Goal: Task Accomplishment & Management: Manage account settings

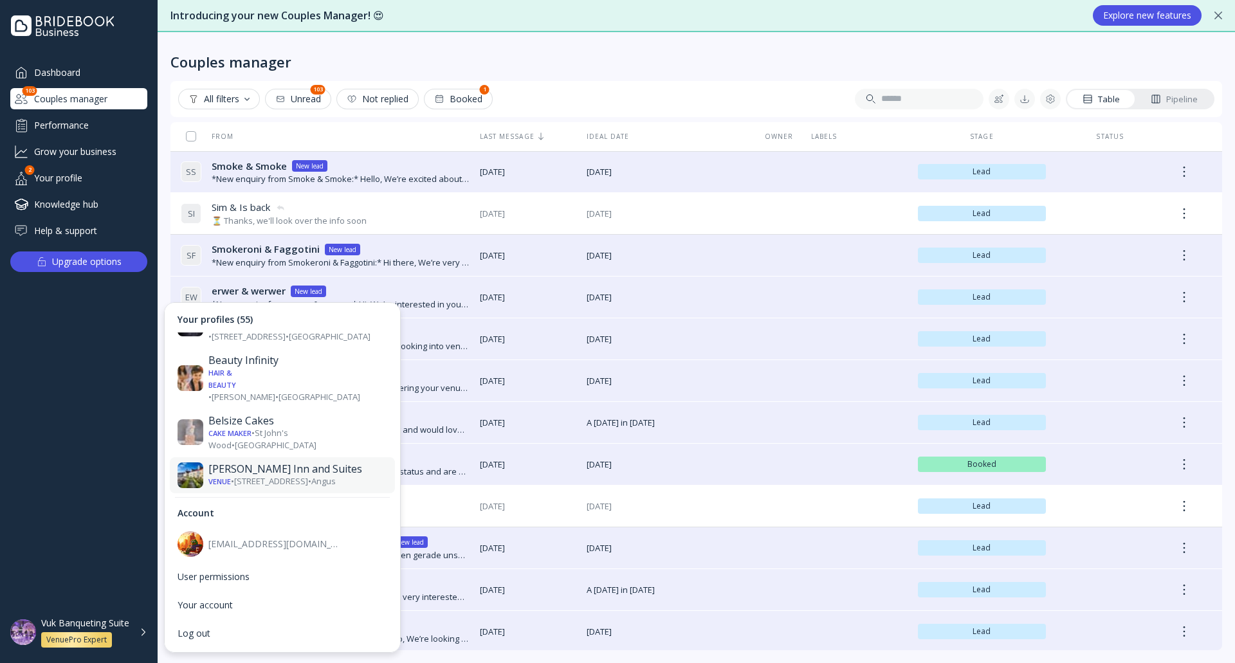
scroll to position [450, 0]
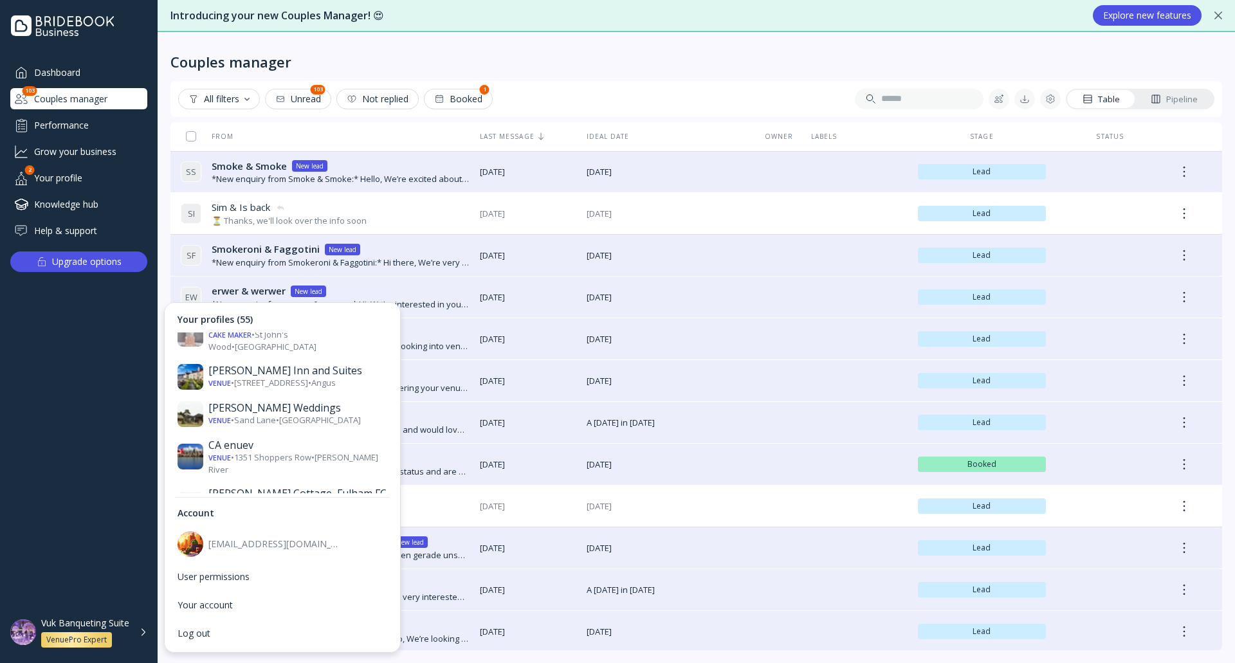
click at [286, 583] on div "[PERSON_NAME][GEOGRAPHIC_DATA]" at bounding box center [297, 596] width 179 height 26
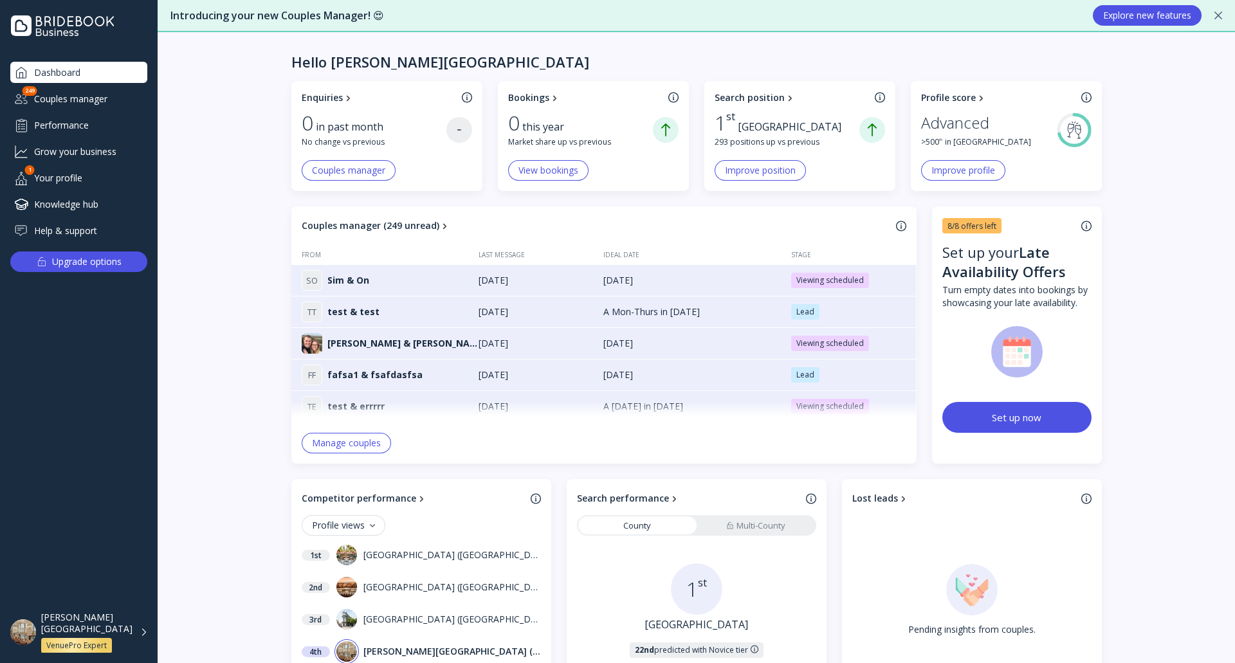
click at [115, 94] on div "Couples manager" at bounding box center [78, 98] width 137 height 21
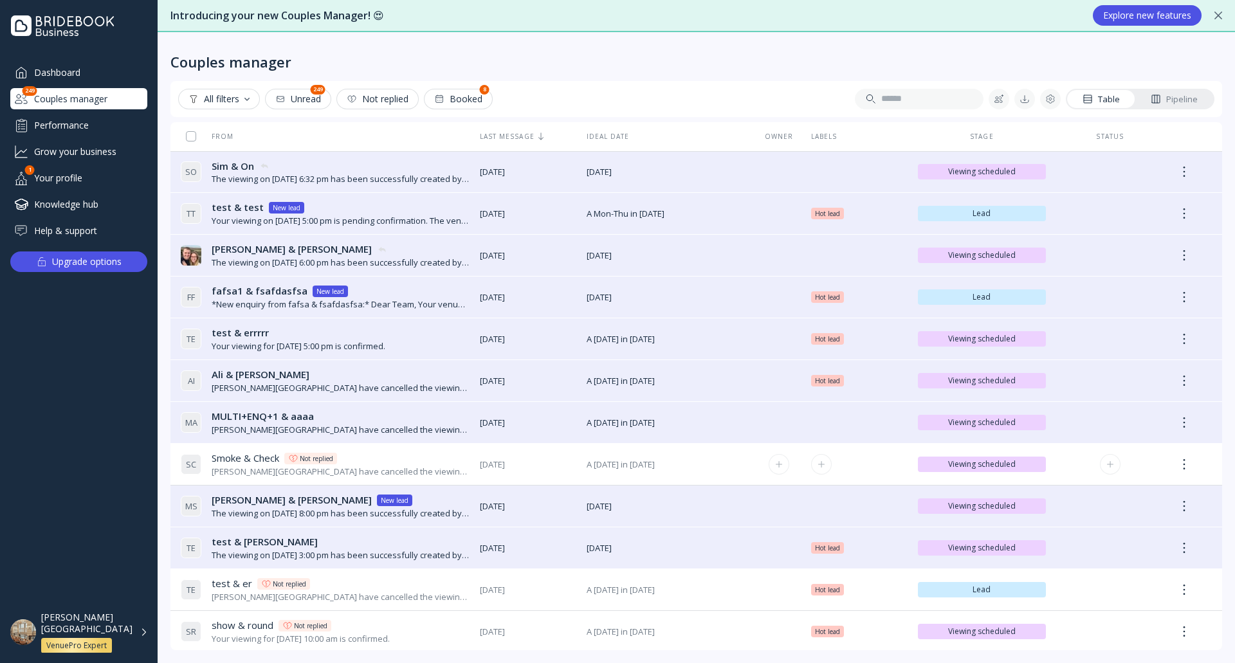
click at [529, 462] on span "[DATE]" at bounding box center [528, 464] width 96 height 12
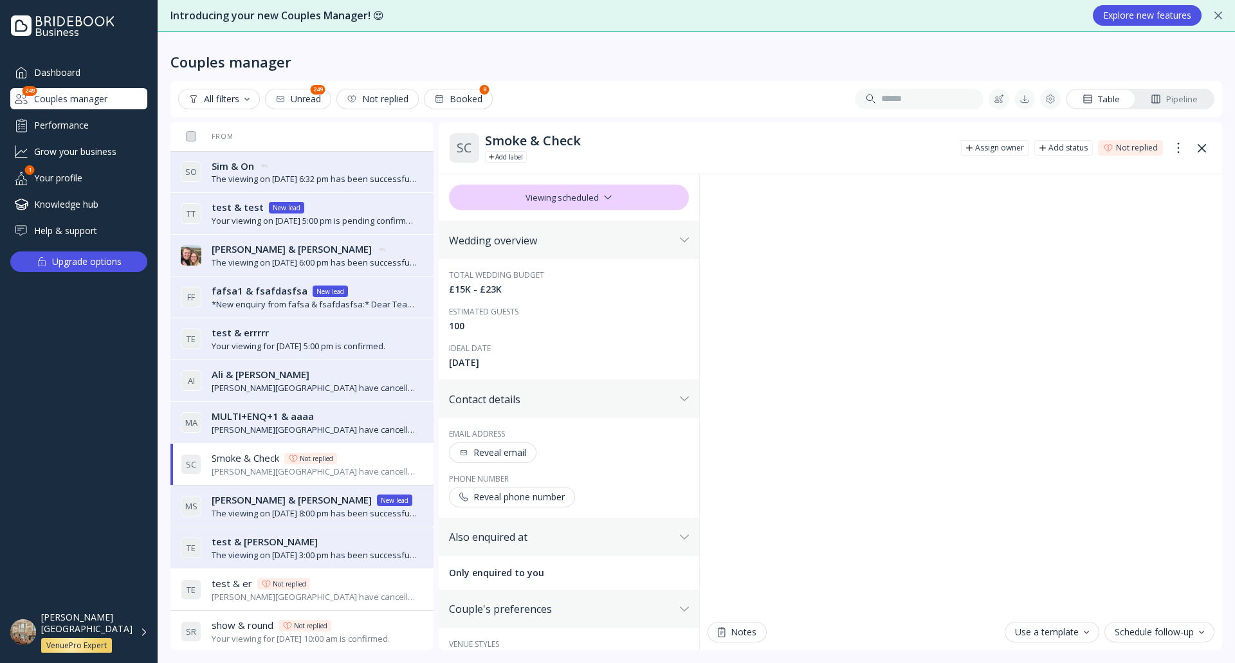
click at [1129, 635] on div "Schedule follow-up" at bounding box center [1158, 632] width 89 height 10
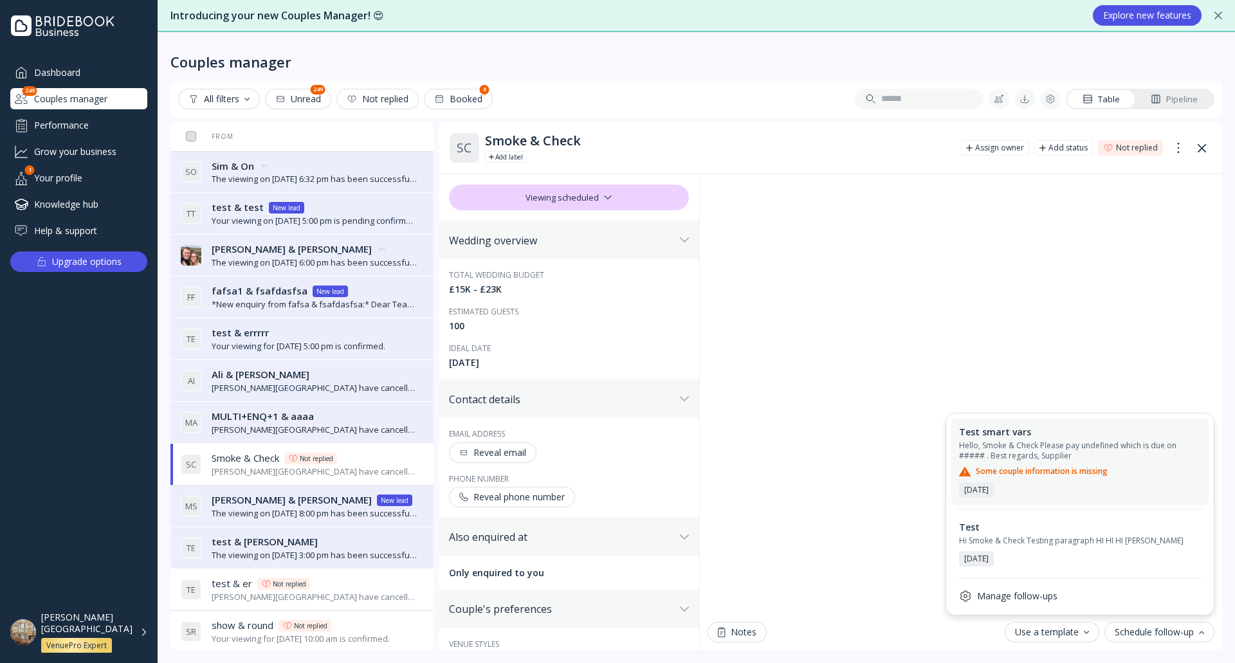
click at [1089, 485] on div "Test smart vars Hello, Smoke & Check Please pay undefined which is due on #####…" at bounding box center [1080, 461] width 242 height 71
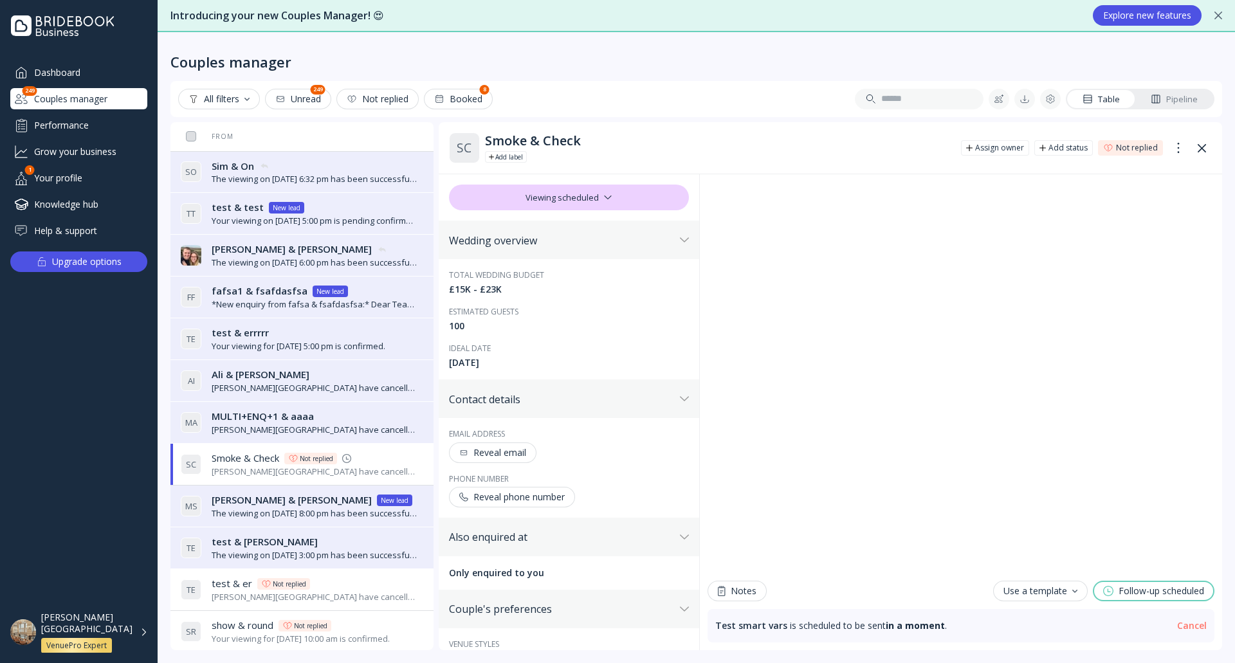
click at [740, 133] on div "Smoke & Check" at bounding box center [718, 140] width 466 height 15
click at [1190, 632] on div "Test smart vars is scheduled to be sent in a moment . Cancel" at bounding box center [960, 625] width 507 height 33
click at [1191, 628] on link "Cancel" at bounding box center [1192, 625] width 30 height 13
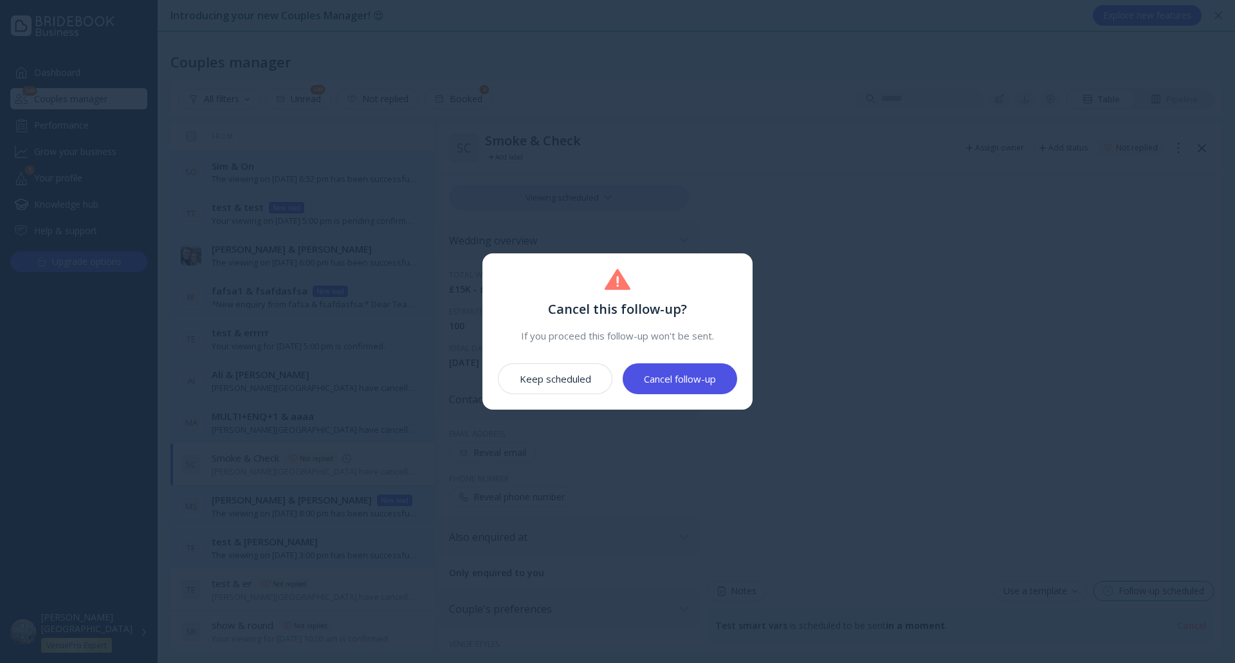
click at [695, 366] on button "Cancel follow-up" at bounding box center [679, 378] width 114 height 31
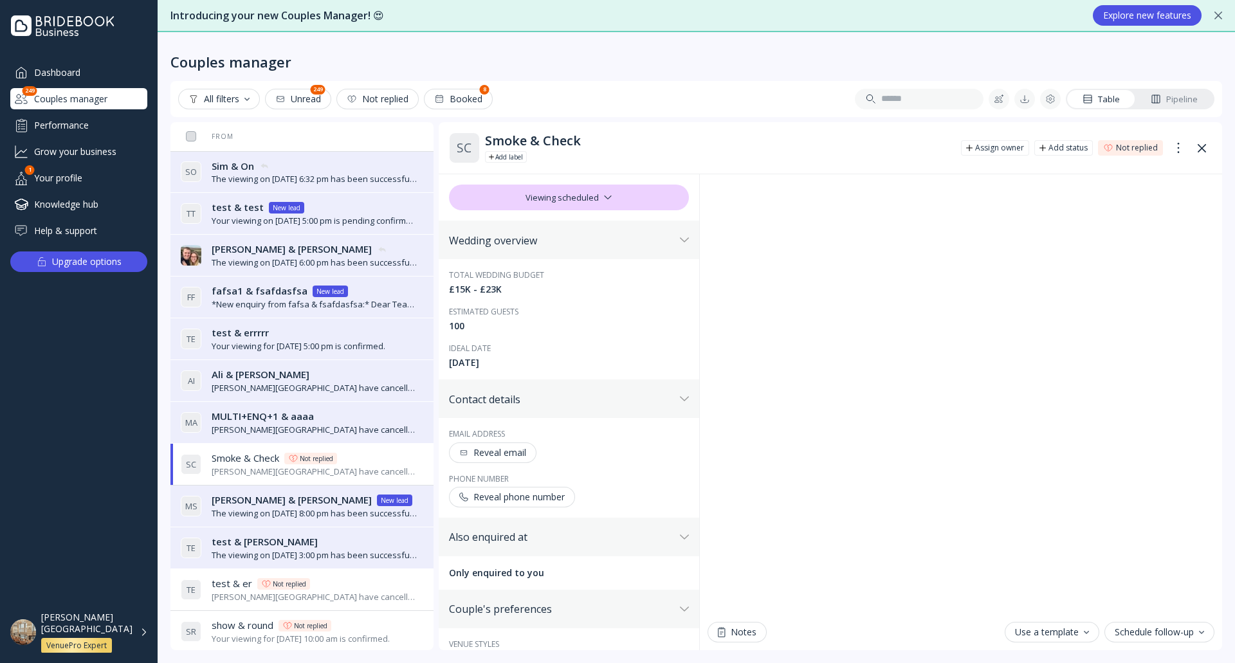
click at [361, 170] on div "Sim & On Sim & On" at bounding box center [315, 166] width 206 height 14
